Goal: Find specific page/section: Find specific page/section

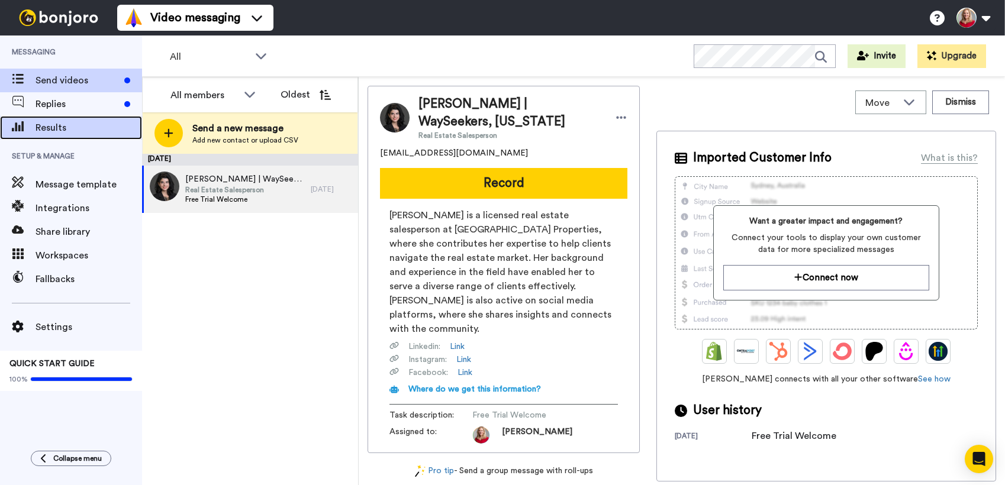
click at [57, 129] on span "Results" at bounding box center [89, 128] width 107 height 14
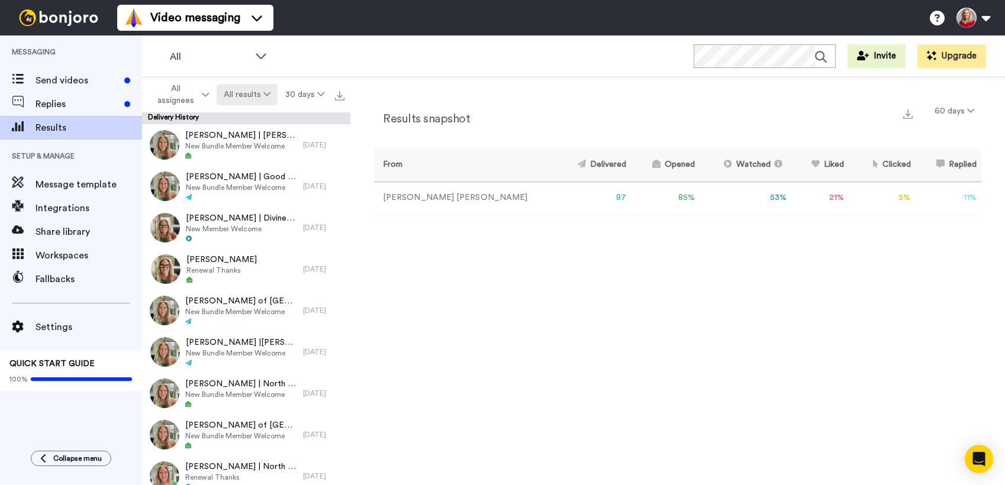
click at [260, 96] on button "All results" at bounding box center [248, 94] width 62 height 21
click at [356, 60] on div "All WORKSPACES View all All Default Task List + Add a new workspace Invite Upgr…" at bounding box center [573, 56] width 863 height 41
